Goal: Task Accomplishment & Management: Complete application form

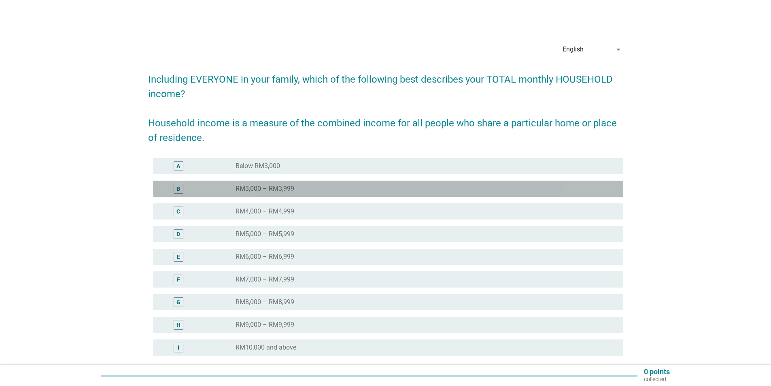
click at [238, 188] on label "RM3,000 – RM3,999" at bounding box center [265, 189] width 59 height 8
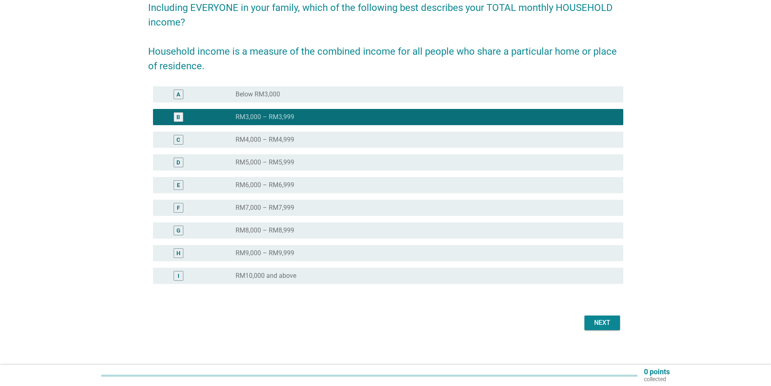
scroll to position [76, 0]
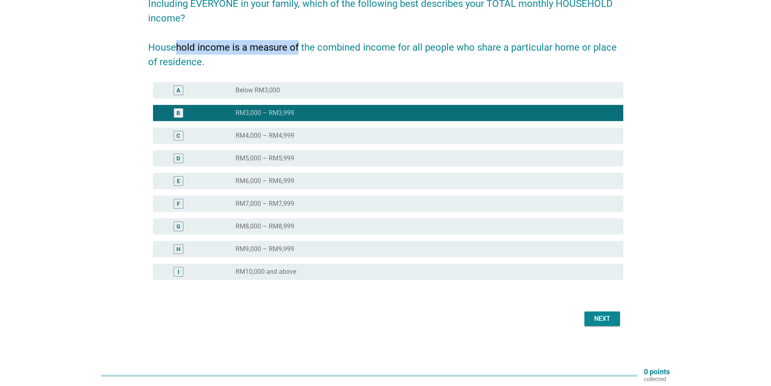
drag, startPoint x: 176, startPoint y: 49, endPoint x: 312, endPoint y: 47, distance: 136.0
click at [305, 48] on h2 "Including EVERYONE in your family, which of the following best describes your T…" at bounding box center [385, 28] width 475 height 81
click at [605, 317] on div "Next" at bounding box center [602, 319] width 23 height 10
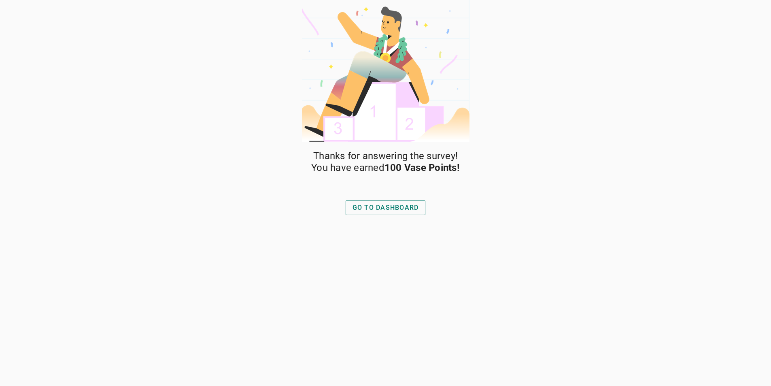
click at [378, 209] on div "GO TO DASHBOARD" at bounding box center [386, 208] width 66 height 10
